Goal: Transaction & Acquisition: Purchase product/service

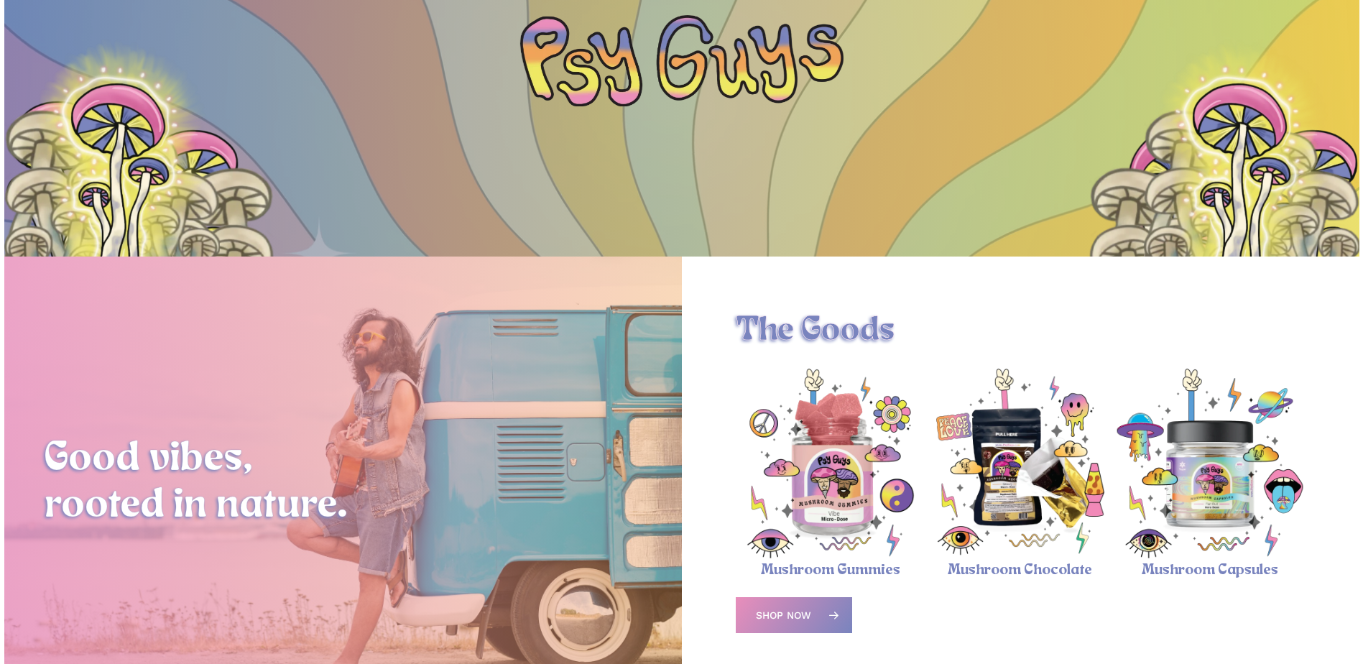
scroll to position [359, 0]
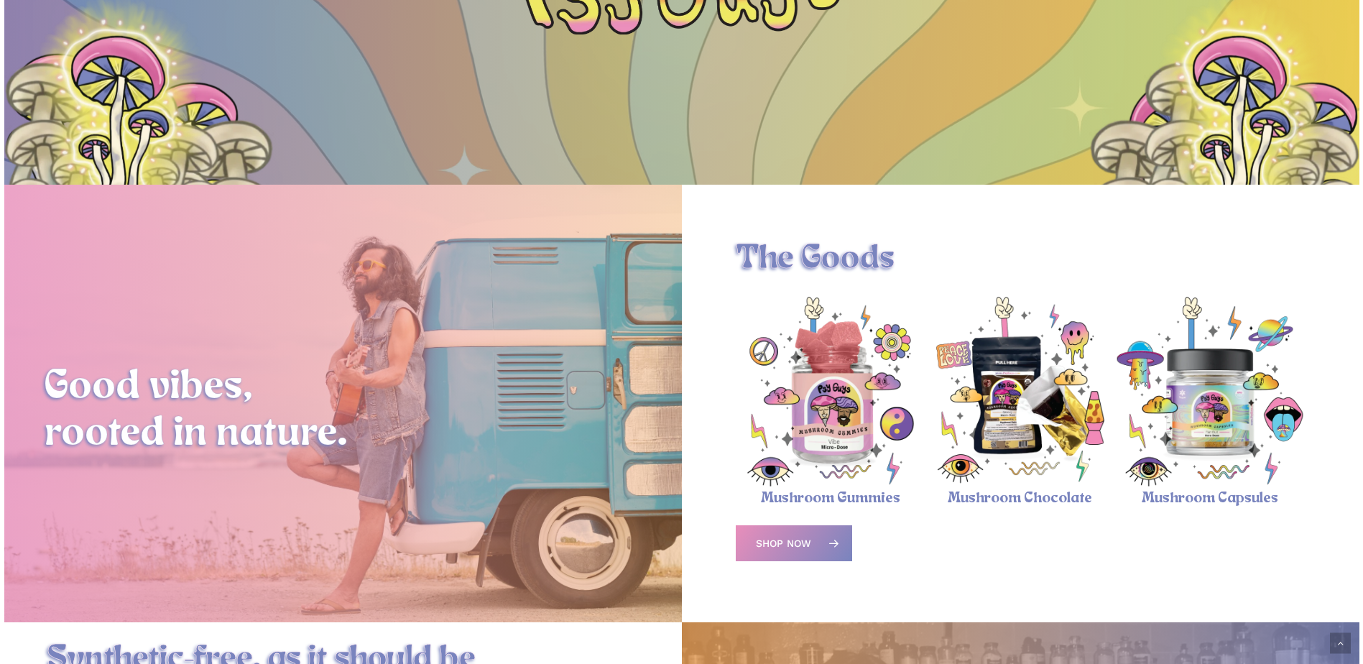
click at [1223, 380] on img "Magic Mushroom Capsules" at bounding box center [1210, 392] width 190 height 190
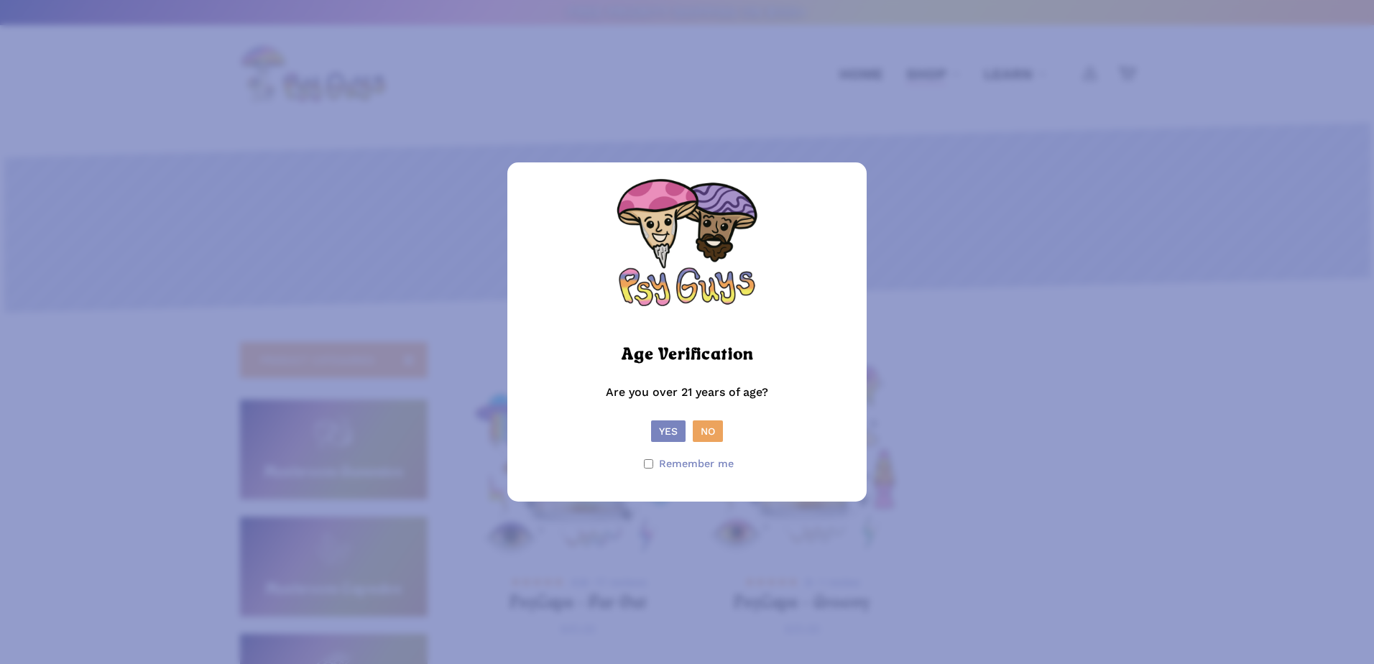
click at [671, 433] on button "Yes" at bounding box center [668, 431] width 34 height 22
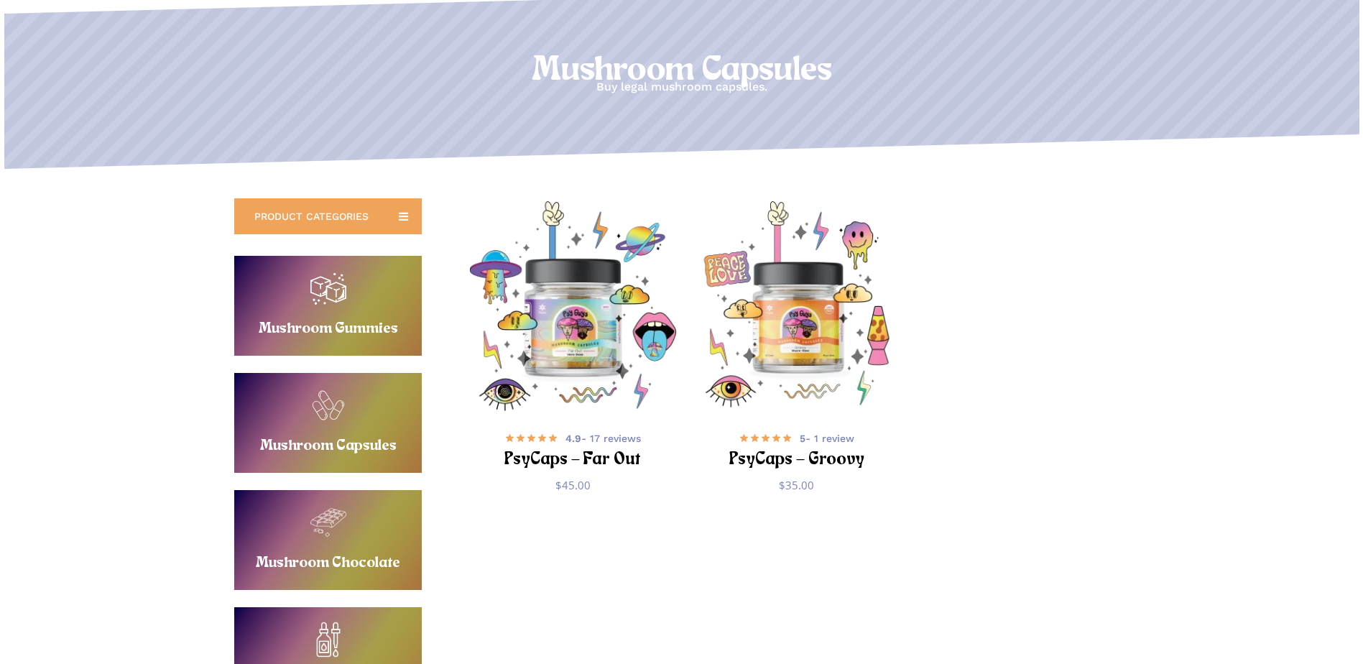
scroll to position [216, 0]
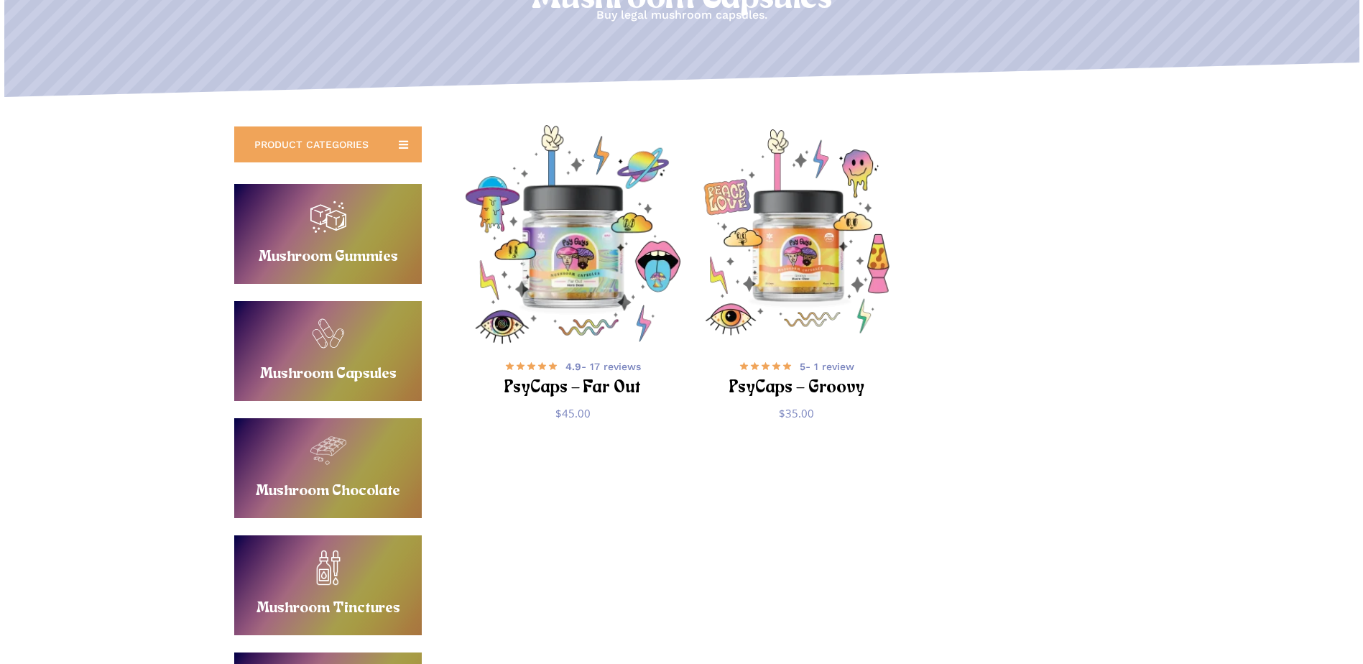
click at [573, 310] on img "PsyCaps - Far Out" at bounding box center [572, 234] width 218 height 218
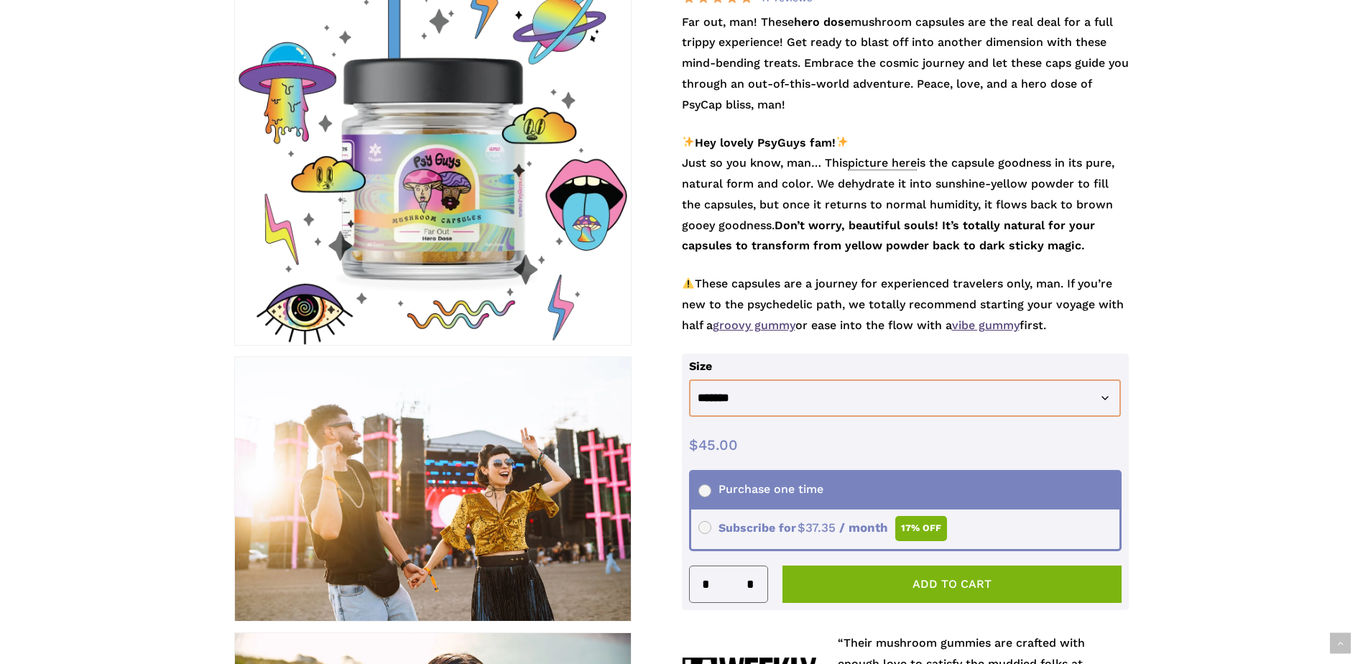
scroll to position [144, 0]
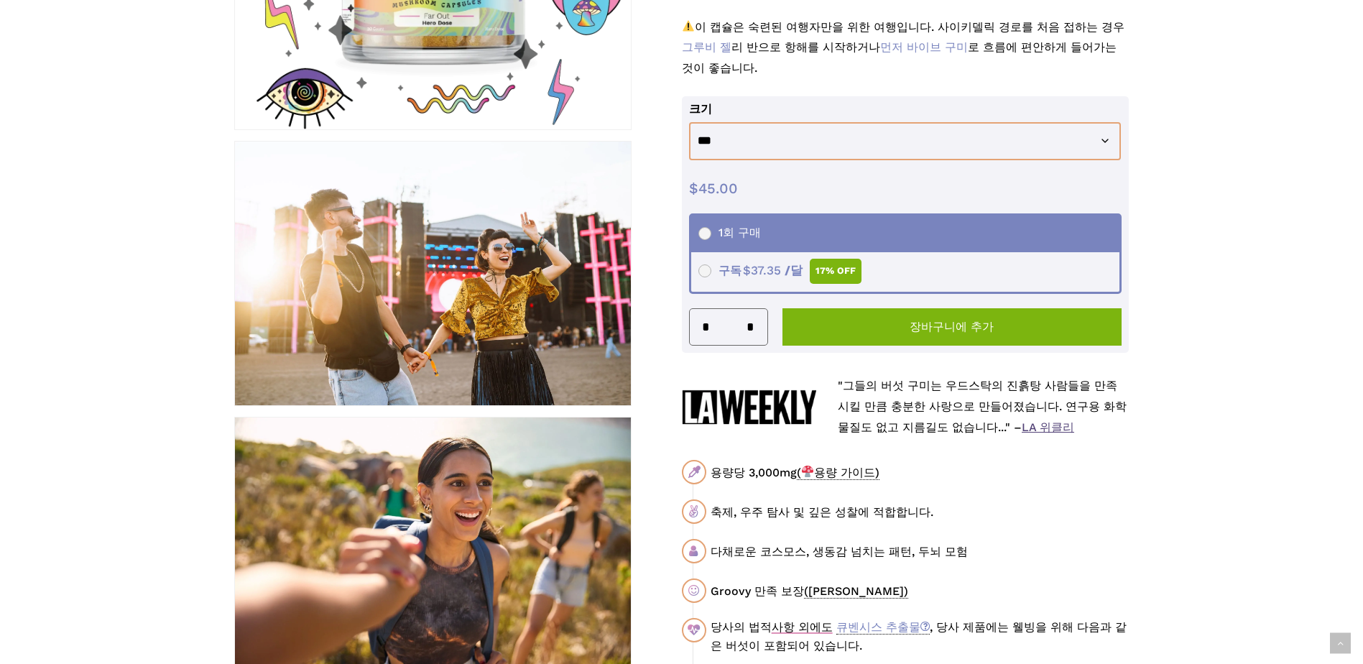
scroll to position [934, 0]
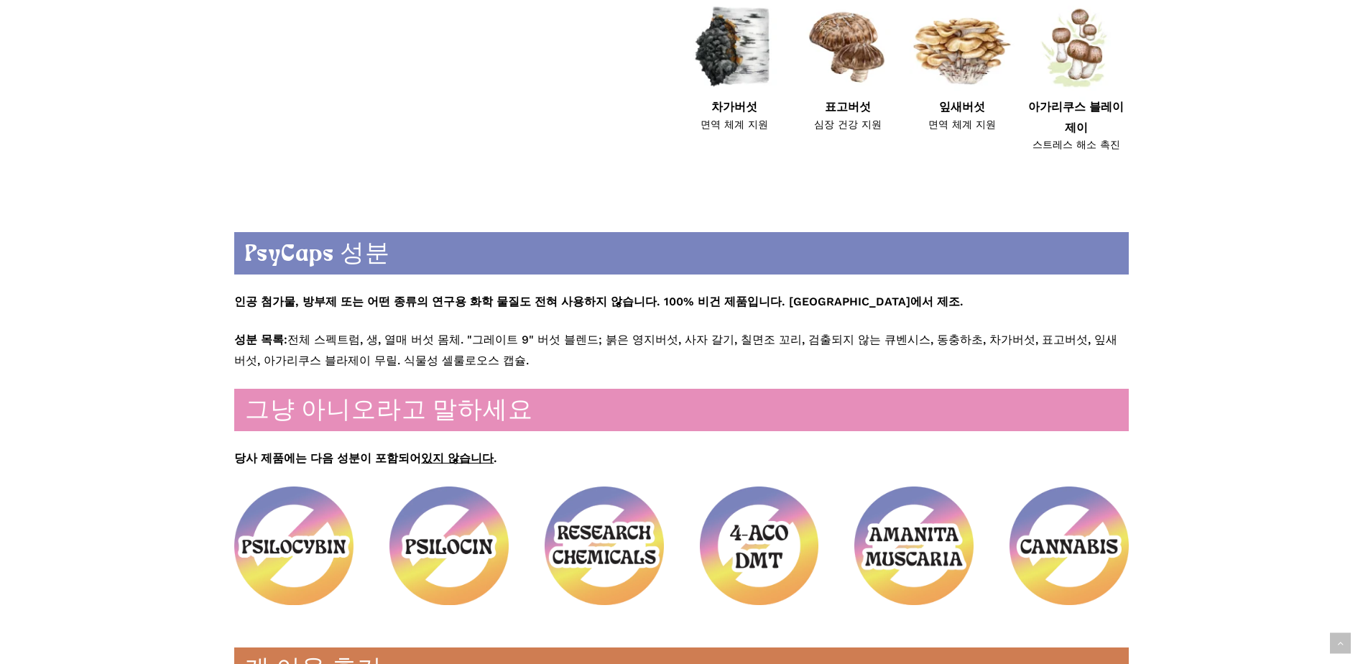
scroll to position [1653, 0]
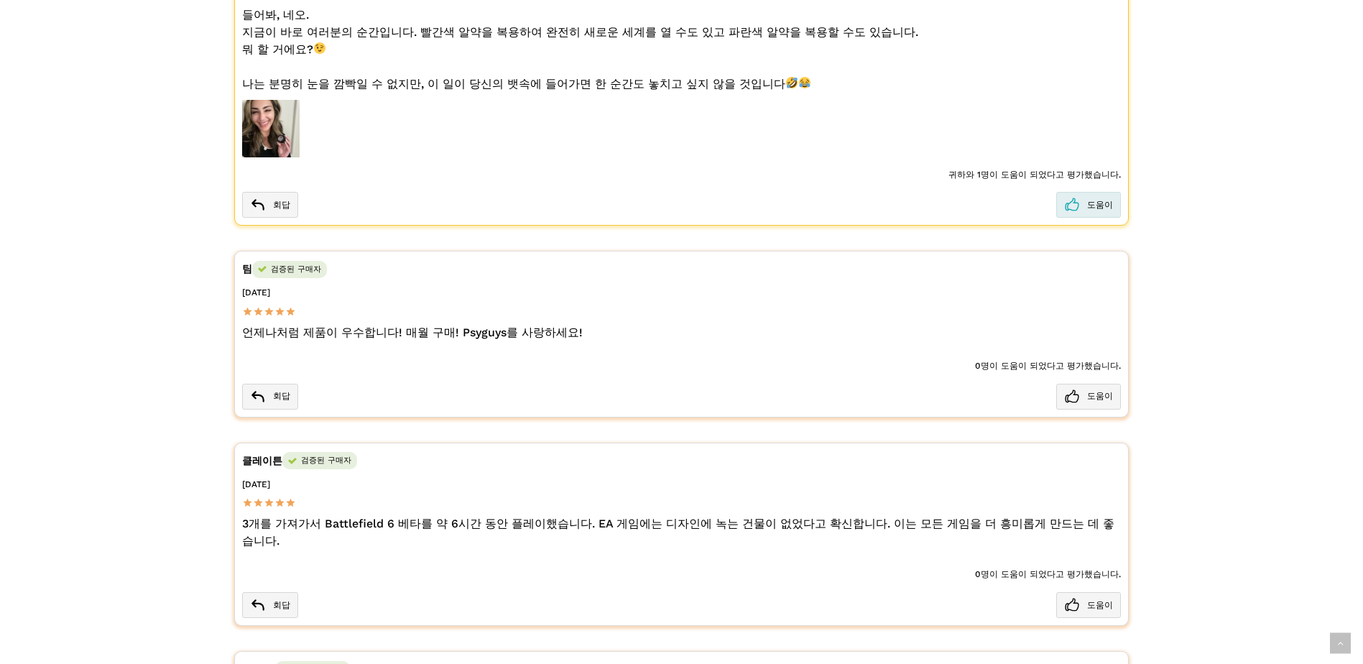
scroll to position [2515, 0]
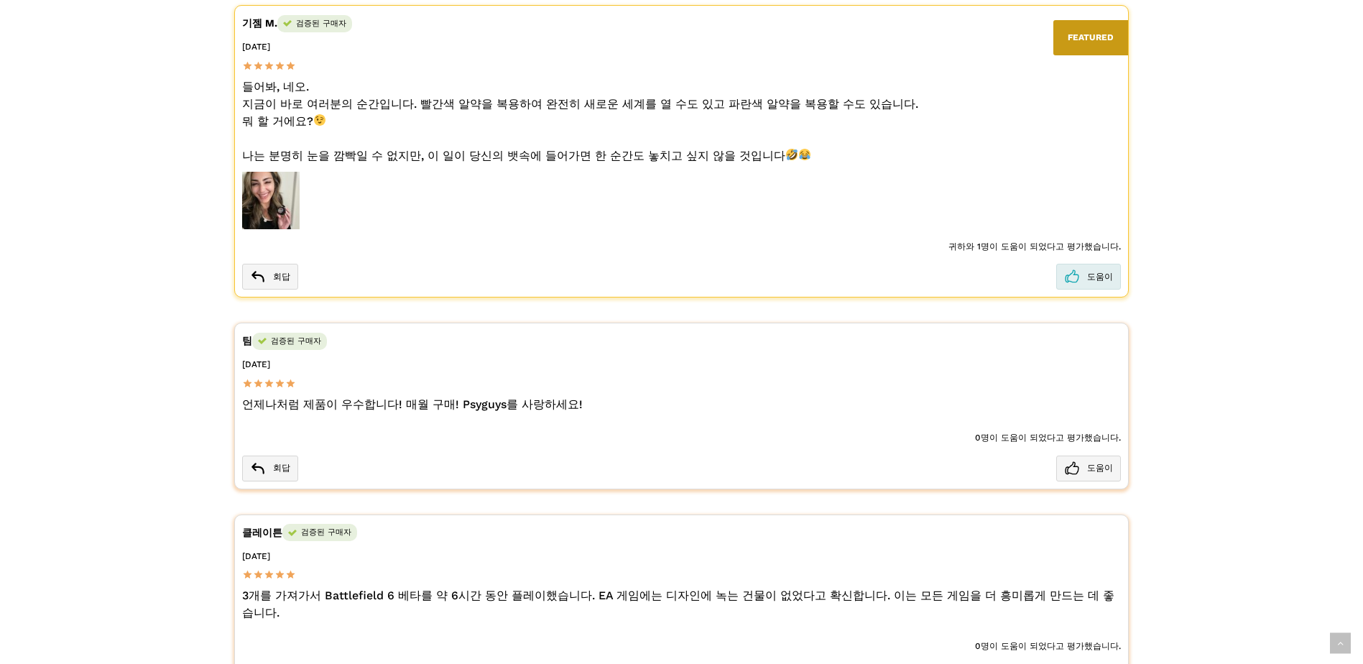
click at [1177, 379] on div "홈 PsyCaps PsyCaps – Far Out PsyCaps – 멀리 아웃 17 리뷰 $ 45.00 — or from $ 37.35 / m…" at bounding box center [682, 170] width 1024 height 4964
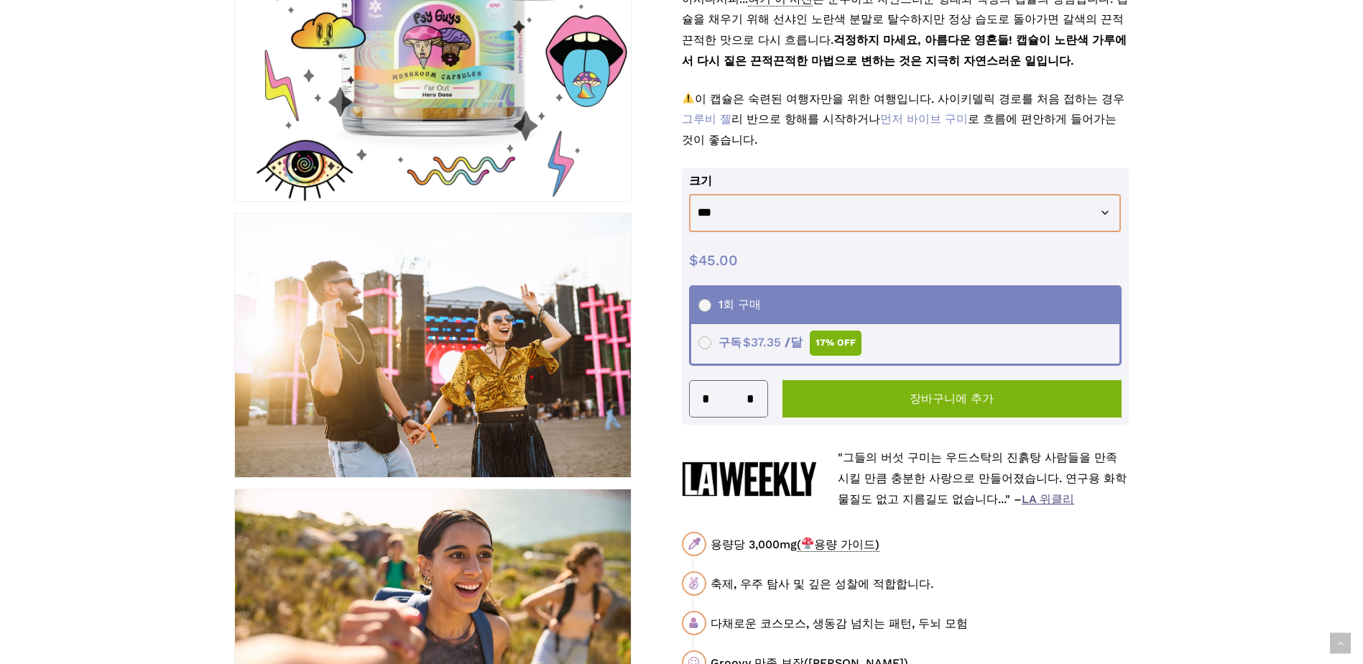
scroll to position [0, 0]
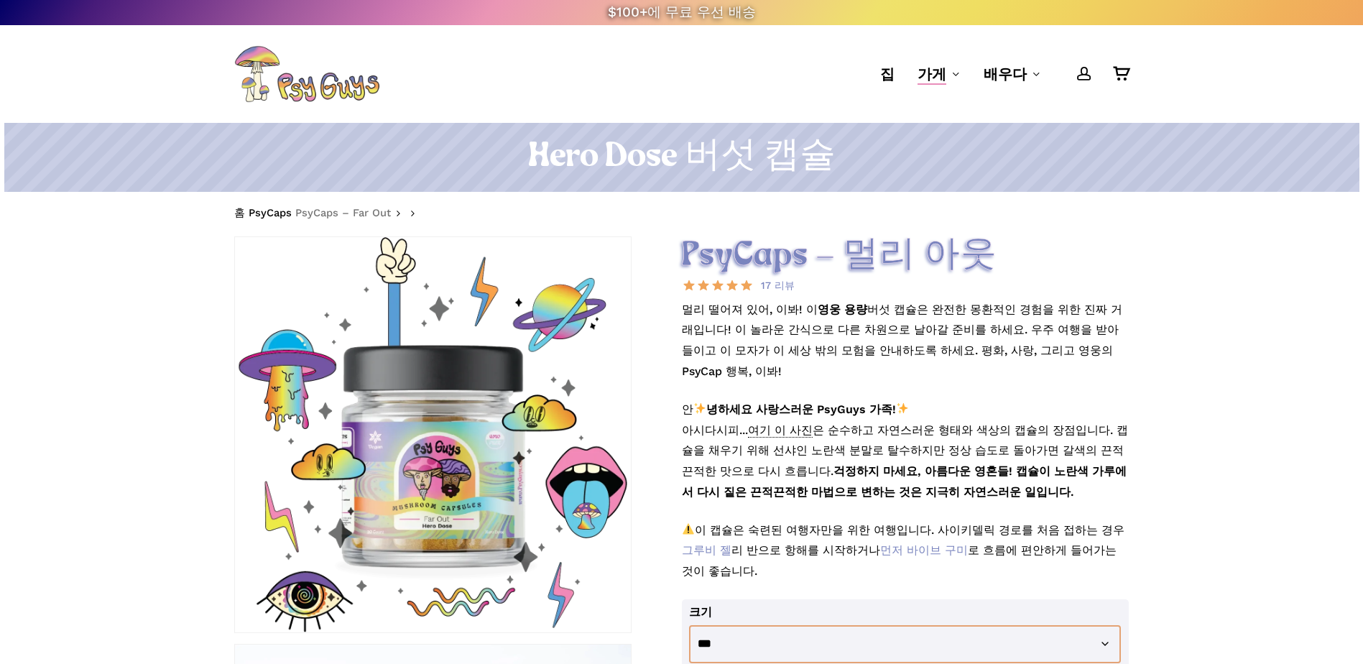
click at [1036, 338] on p "멀리 떨어져 있어, 이봐! 이 영웅 용량 버섯 캡슐은 완전한 몽환적인 경험을 위한 진짜 거래입니다! 이 놀라운 간식으로 다른 차원으로 날아갈 …" at bounding box center [906, 350] width 448 height 100
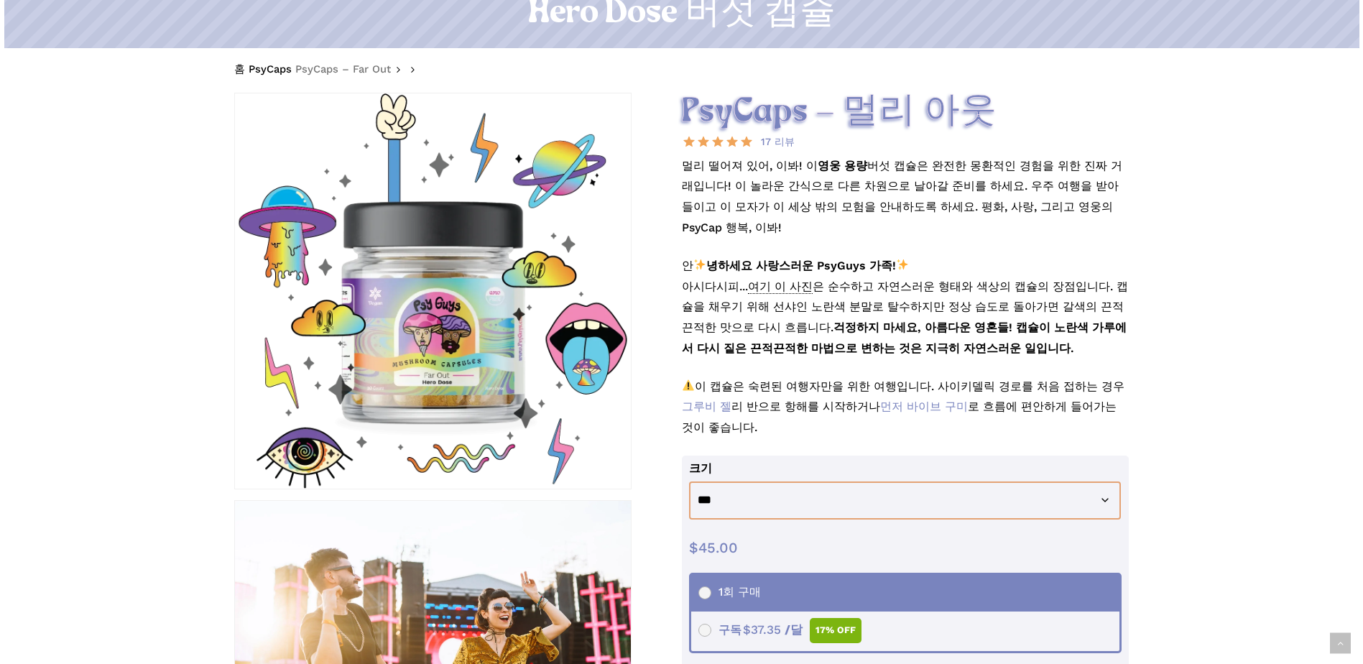
scroll to position [287, 0]
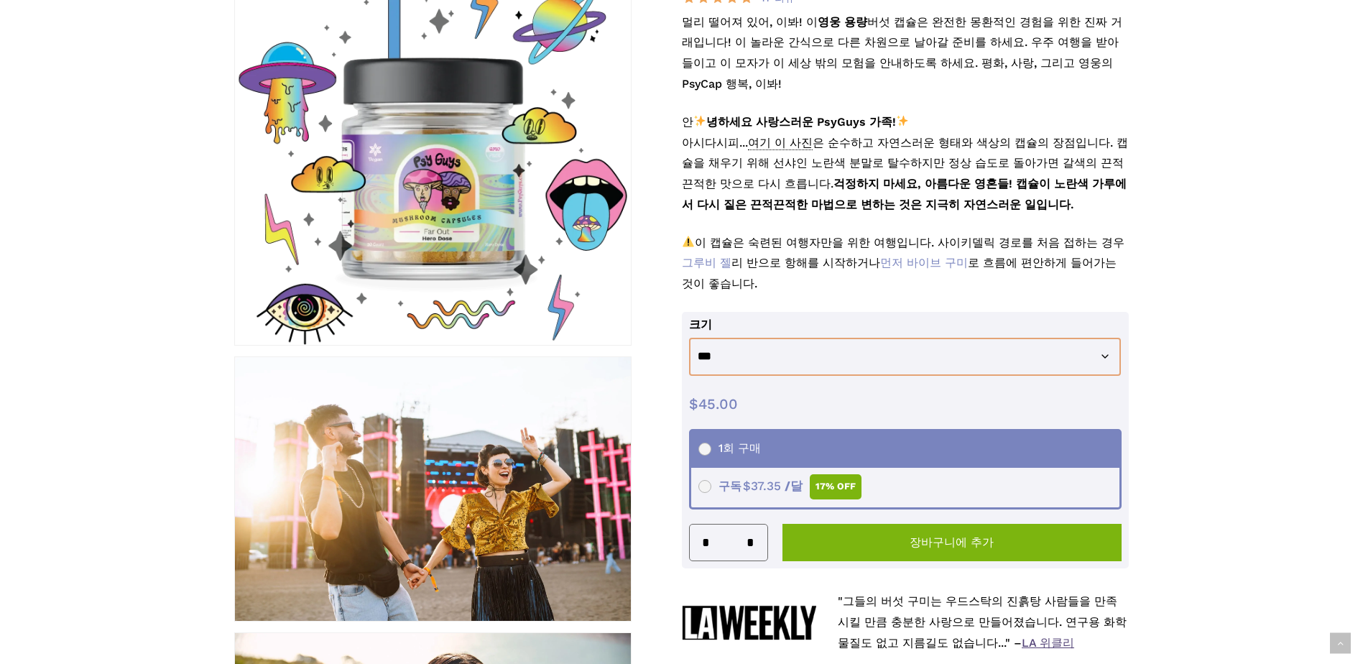
click at [491, 233] on div at bounding box center [433, 148] width 396 height 396
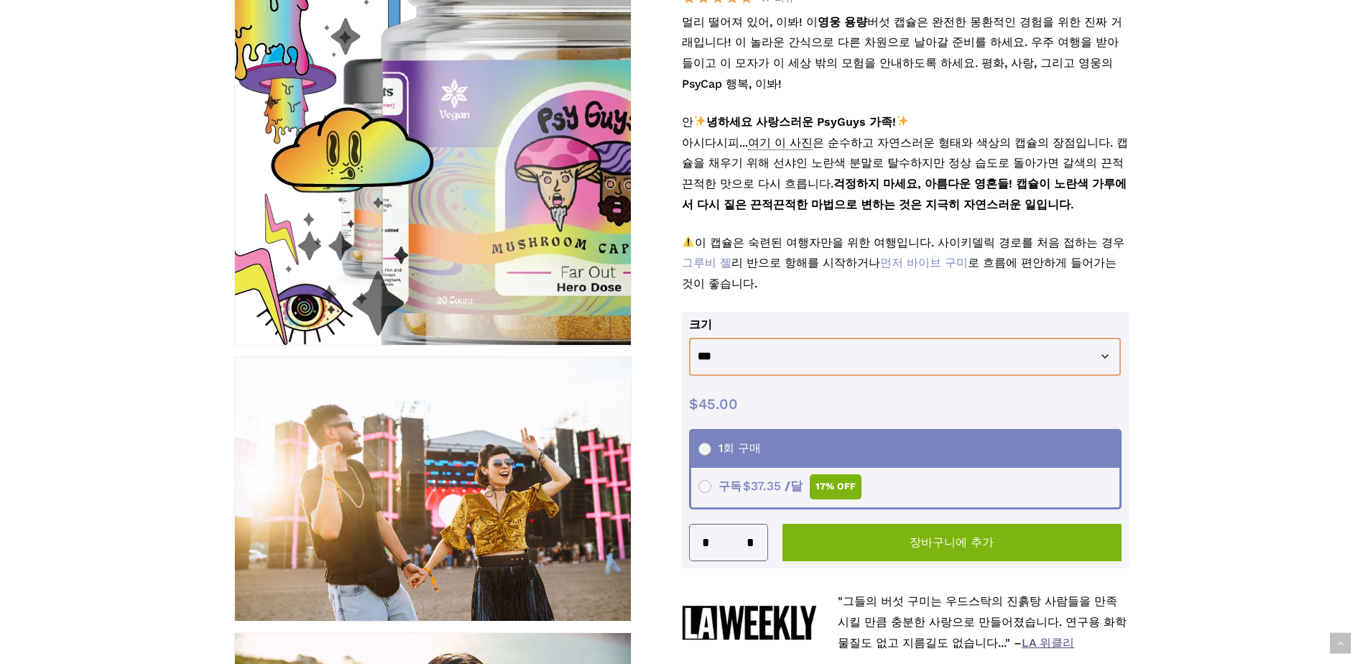
click at [308, 197] on img at bounding box center [580, 88] width 862 height 862
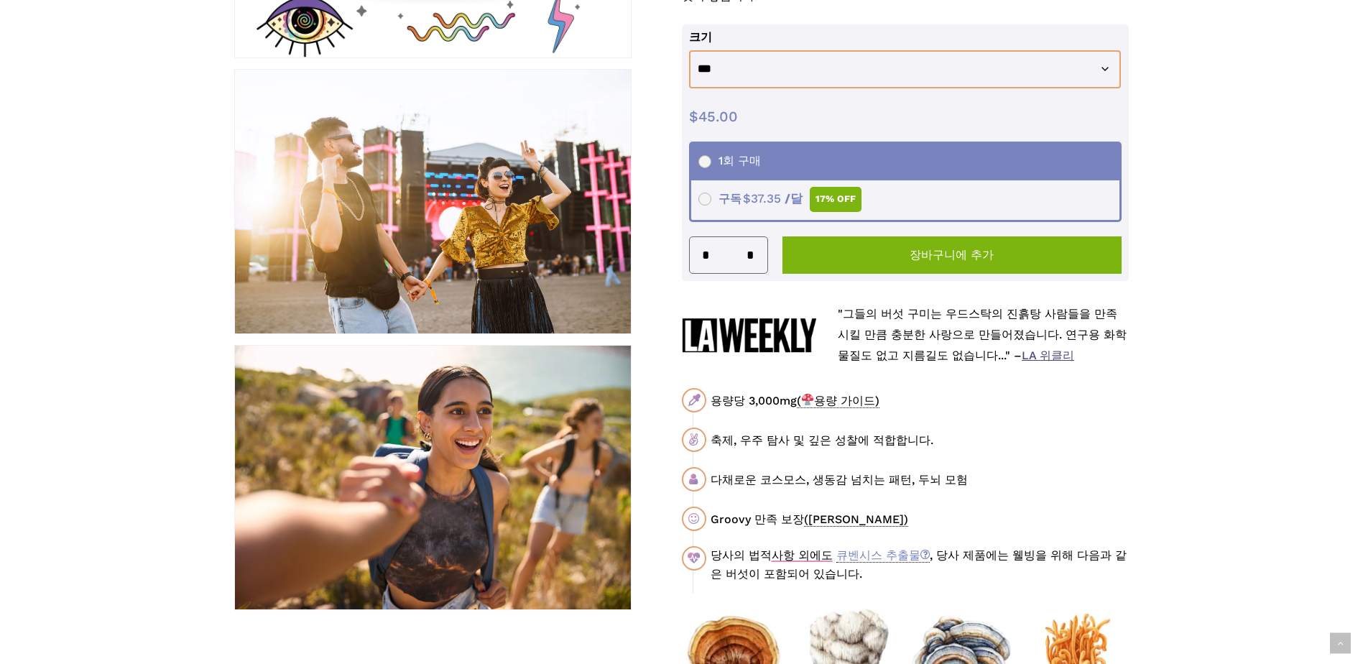
scroll to position [216, 0]
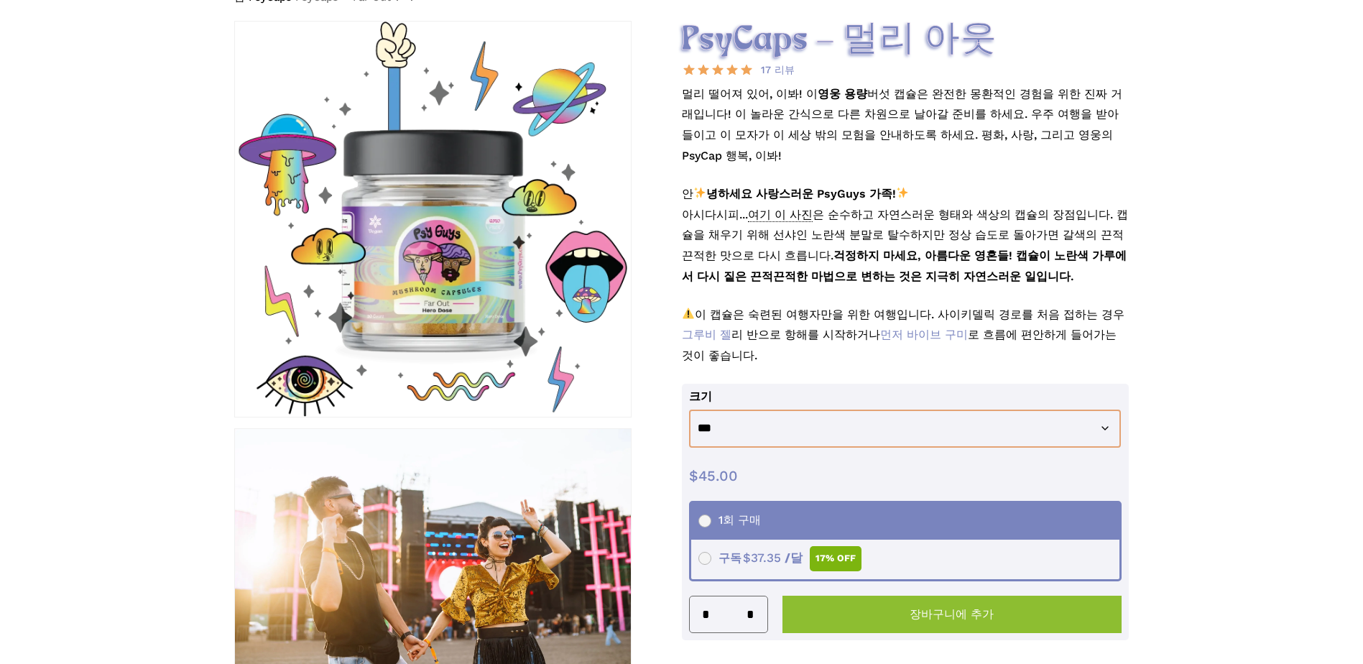
click at [871, 596] on button "장바구니에 추가" at bounding box center [952, 614] width 340 height 37
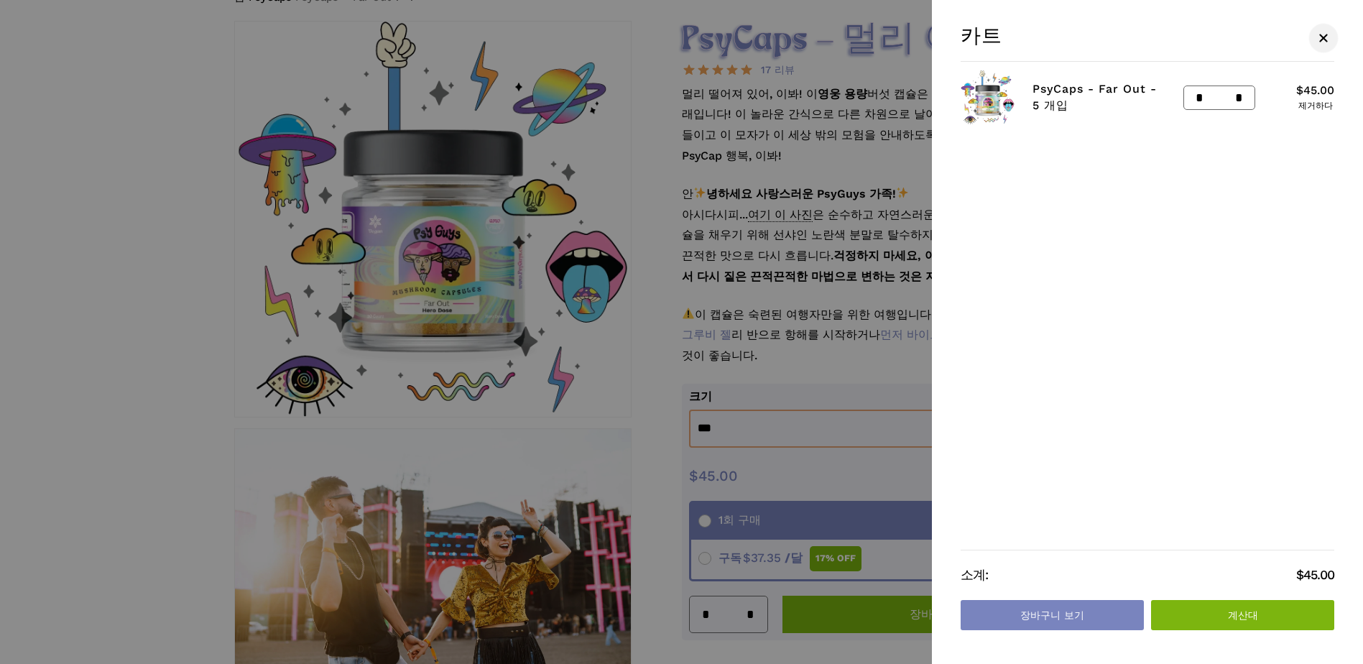
click at [1320, 38] on span "카트" at bounding box center [1323, 37] width 14 height 11
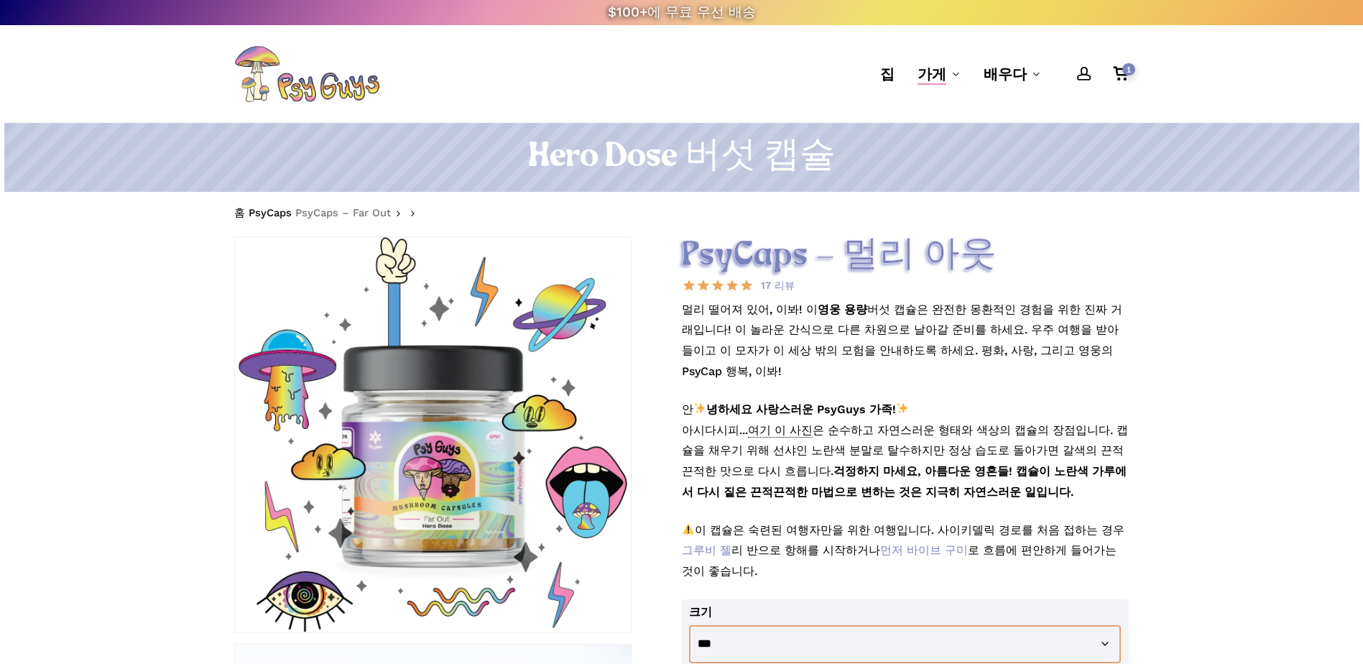
click at [470, 497] on div at bounding box center [433, 435] width 396 height 396
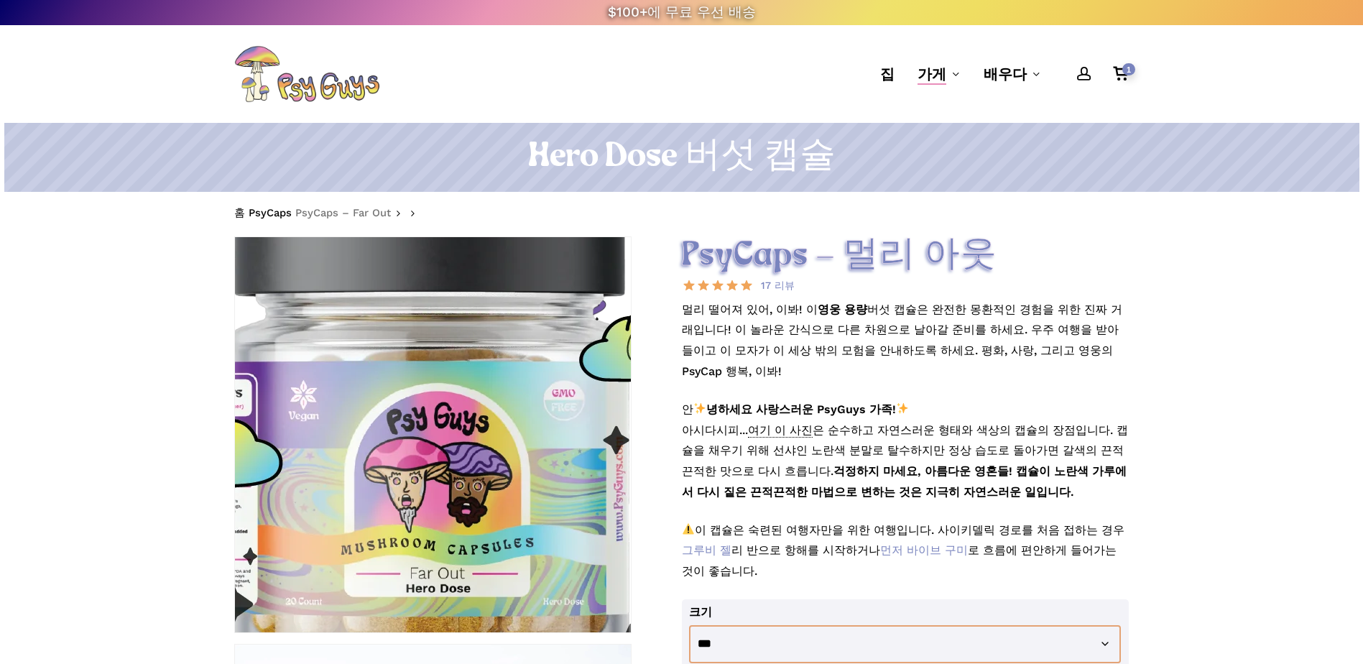
click at [436, 473] on img at bounding box center [429, 389] width 862 height 862
